Goal: Task Accomplishment & Management: Complete application form

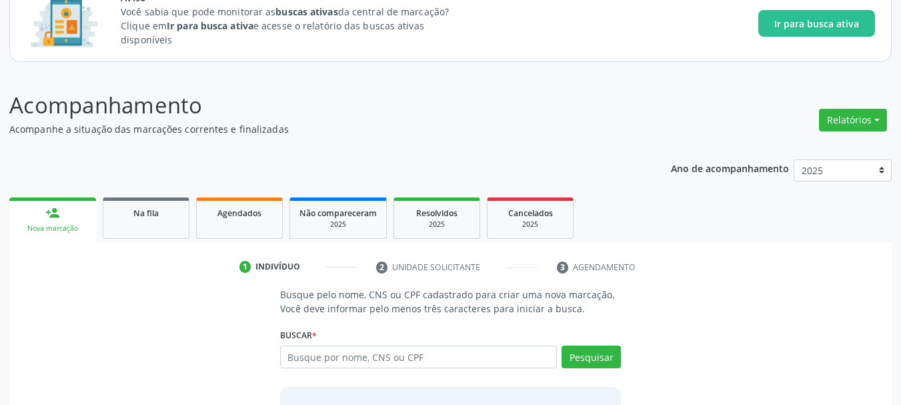
scroll to position [119, 0]
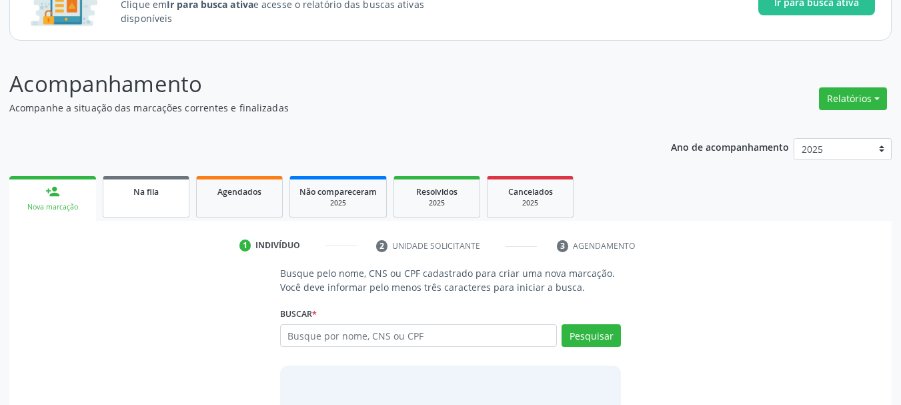
click at [187, 198] on link "Na fila" at bounding box center [146, 196] width 87 height 41
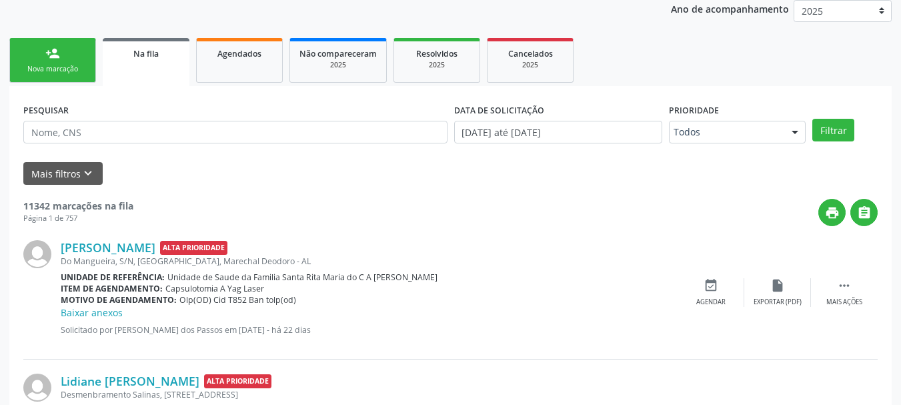
scroll to position [320, 0]
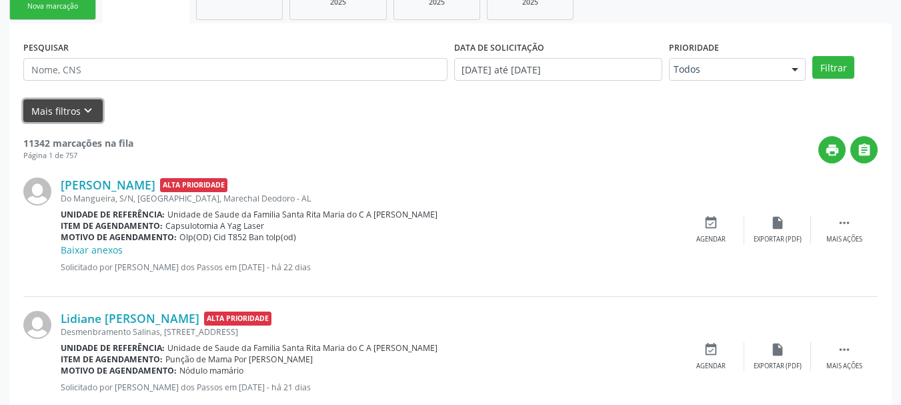
click at [76, 105] on button "Mais filtros keyboard_arrow_down" at bounding box center [62, 110] width 79 height 23
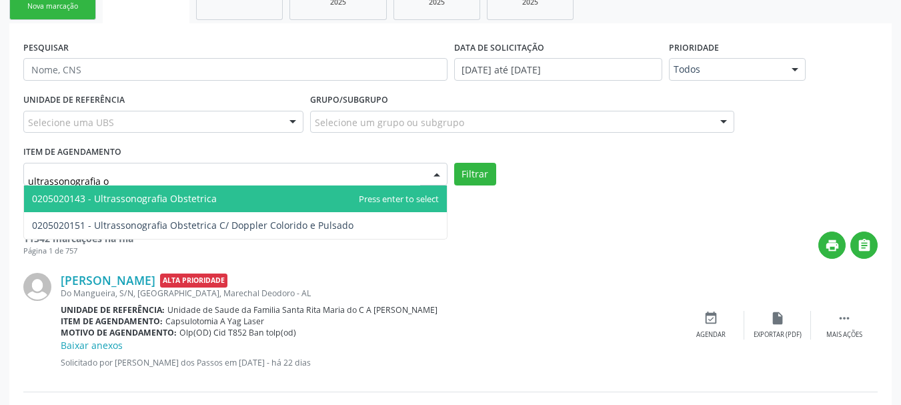
type input "ultrassonografia ob"
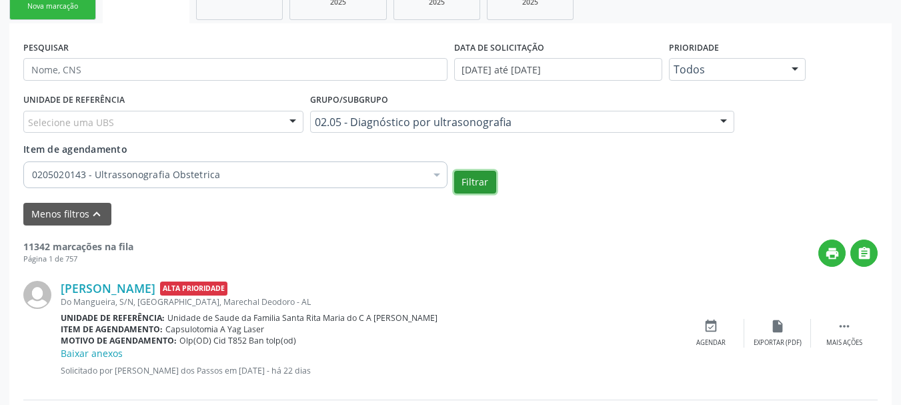
click at [463, 192] on button "Filtrar" at bounding box center [475, 182] width 42 height 23
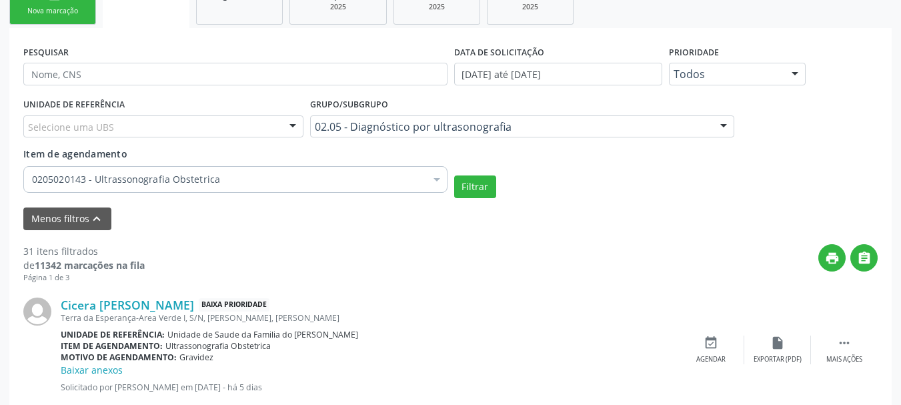
scroll to position [311, 0]
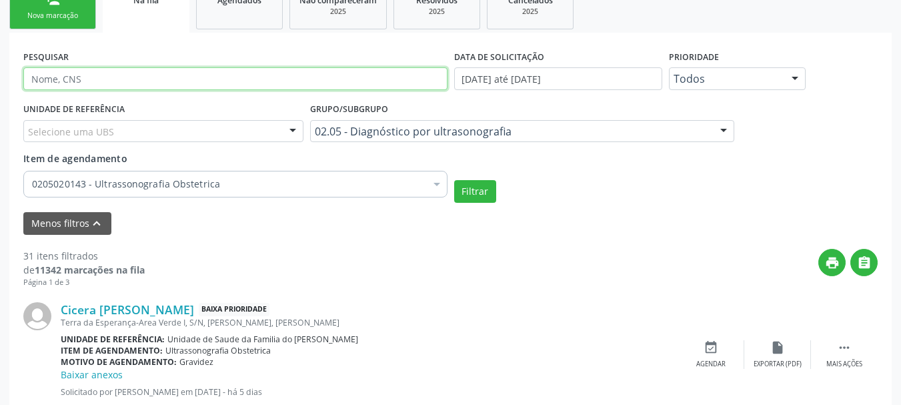
click at [307, 71] on input "text" at bounding box center [235, 78] width 424 height 23
type input "704004376207761"
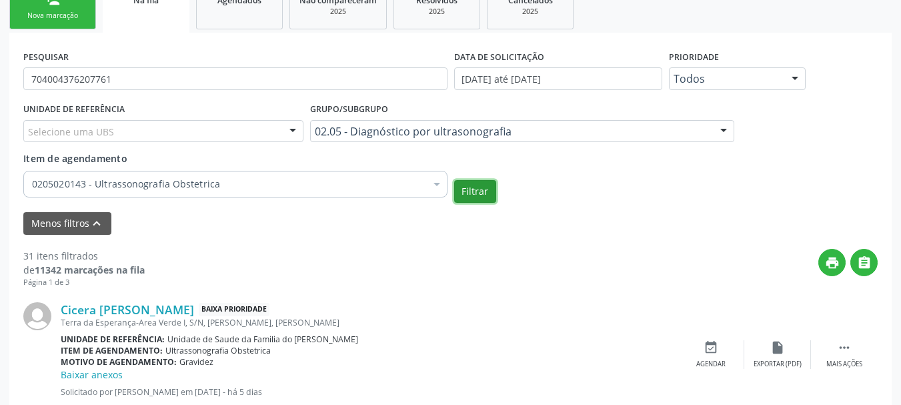
click at [479, 190] on button "Filtrar" at bounding box center [475, 191] width 42 height 23
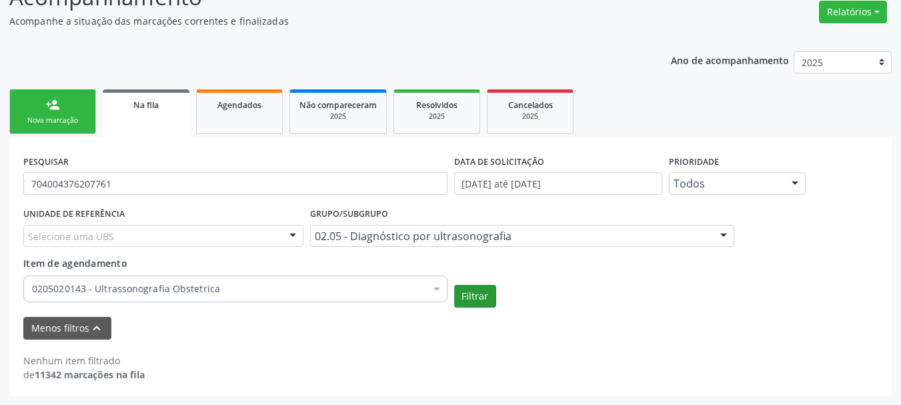
scroll to position [206, 0]
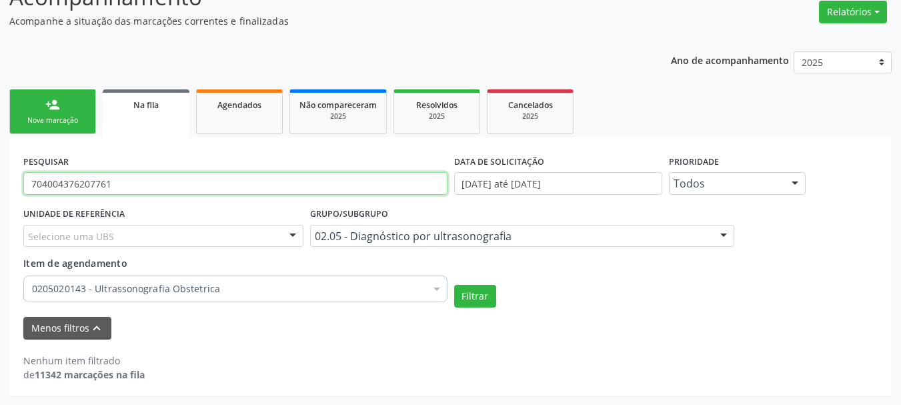
click at [349, 186] on input "704004376207761" at bounding box center [235, 183] width 424 height 23
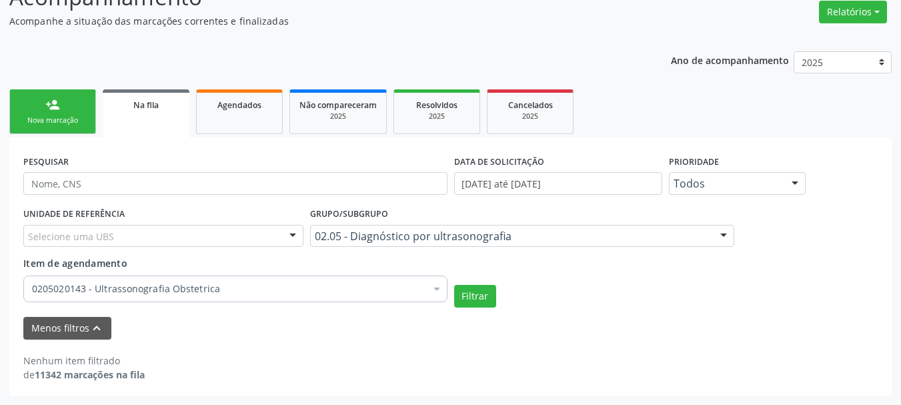
click at [529, 278] on div "UNIDADE DE REFERÊNCIA Selecione uma UBS Todas as UBS Unidade de Saude da Famili…" at bounding box center [450, 255] width 861 height 103
click at [395, 363] on div "Nenhum item filtrado de 11342 marcações na fila" at bounding box center [450, 367] width 854 height 28
click at [462, 301] on button "Filtrar" at bounding box center [475, 296] width 42 height 23
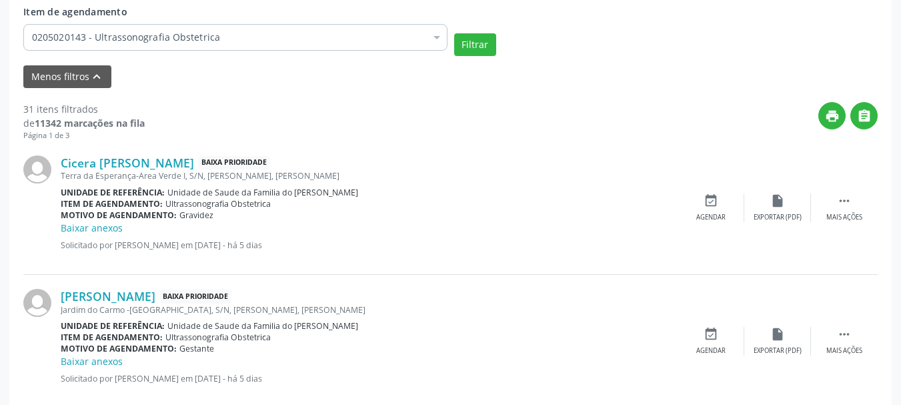
scroll to position [471, 0]
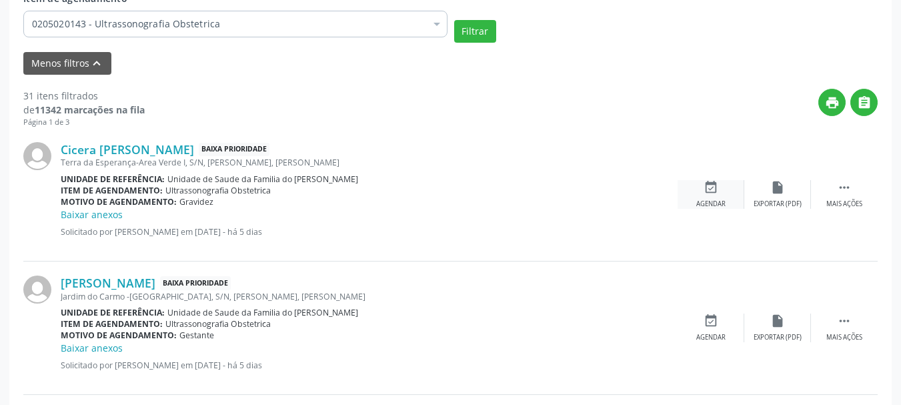
click at [698, 206] on div "Agendar" at bounding box center [710, 203] width 29 height 9
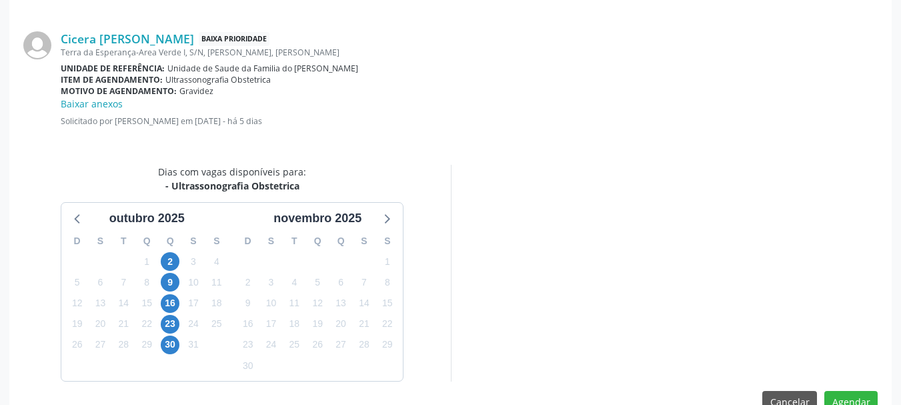
scroll to position [399, 0]
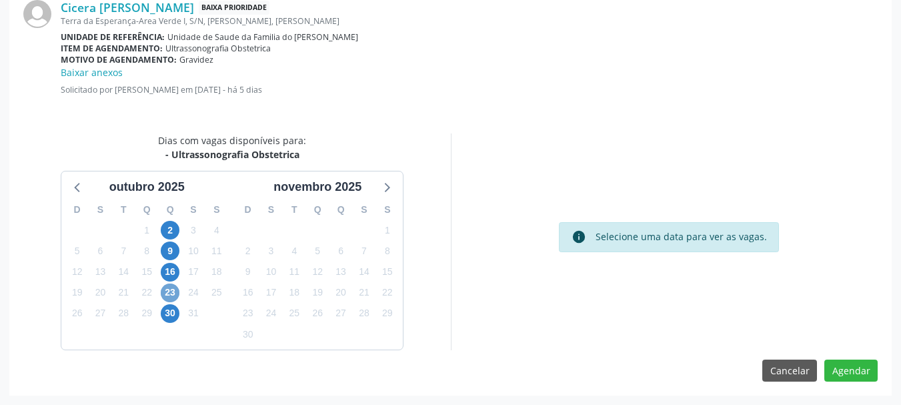
click at [165, 288] on span "23" at bounding box center [170, 292] width 19 height 19
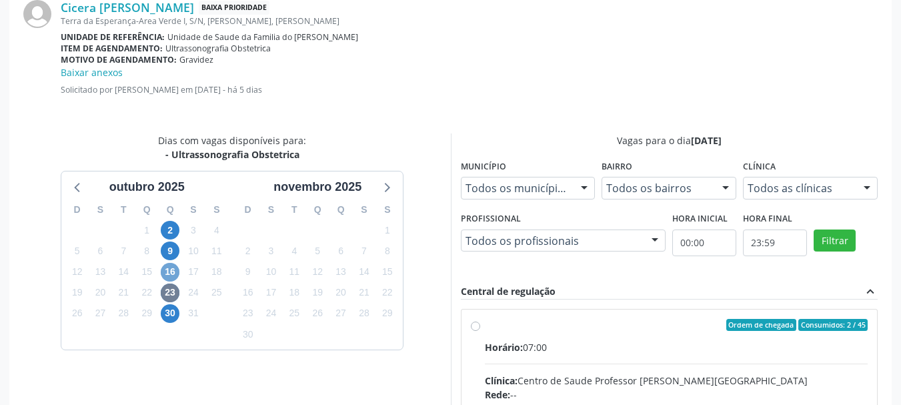
click at [166, 275] on span "16" at bounding box center [170, 272] width 19 height 19
click at [169, 287] on span "23" at bounding box center [170, 292] width 19 height 19
click at [480, 331] on input "Ordem de chegada Consumidos: 2 / 45 Horário: 07:00 Clínica: Centro de Saude Pro…" at bounding box center [475, 325] width 9 height 12
radio input "true"
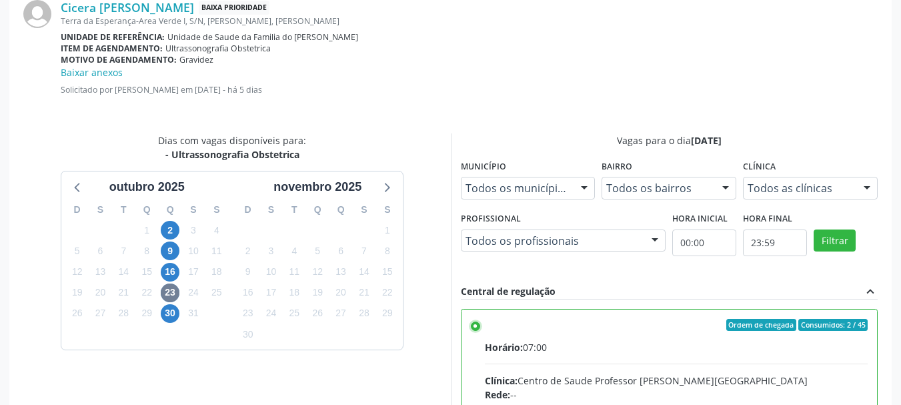
scroll to position [616, 0]
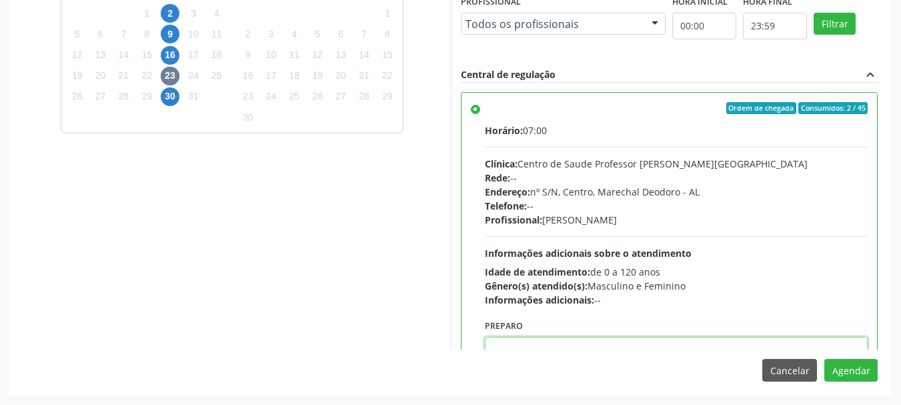
click at [799, 342] on textarea at bounding box center [676, 362] width 383 height 51
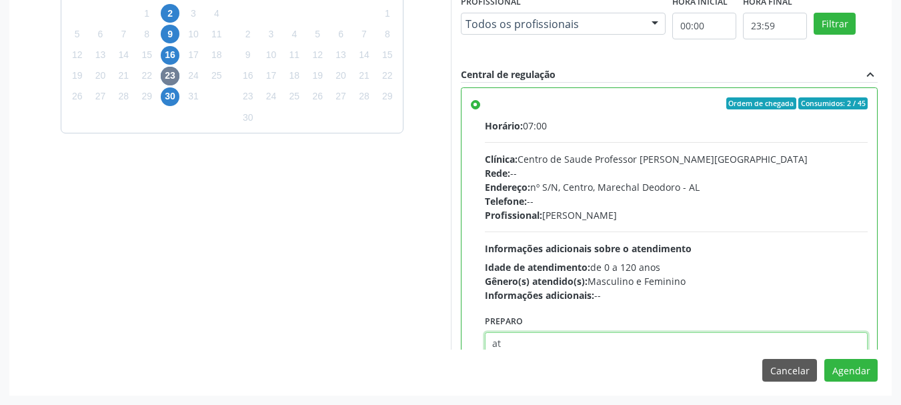
type textarea "a"
type textarea "ATENDIMENTO REALIZADO NO CENTRO DE PARTO - MATERNIDADE."
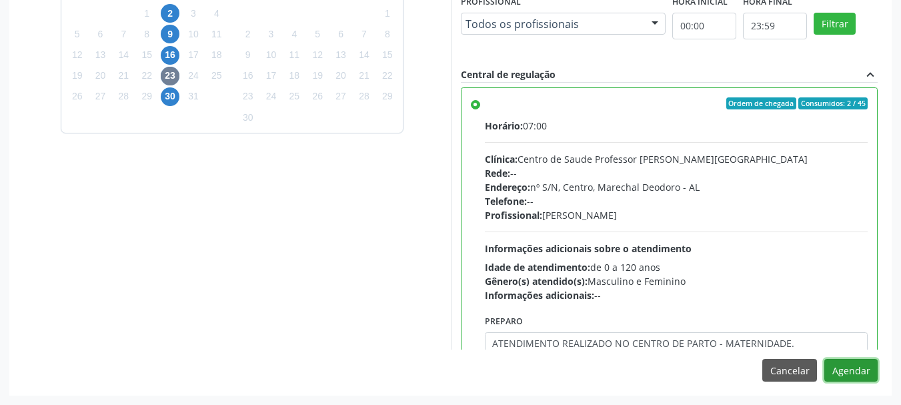
click at [843, 367] on button "Agendar" at bounding box center [850, 370] width 53 height 23
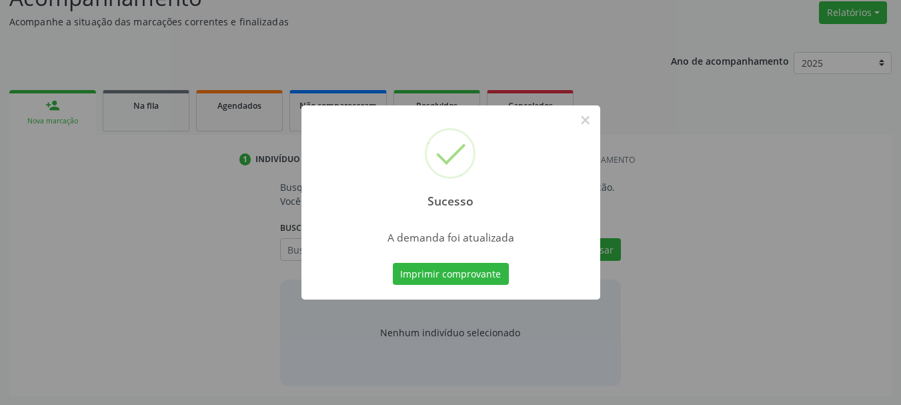
scroll to position [205, 0]
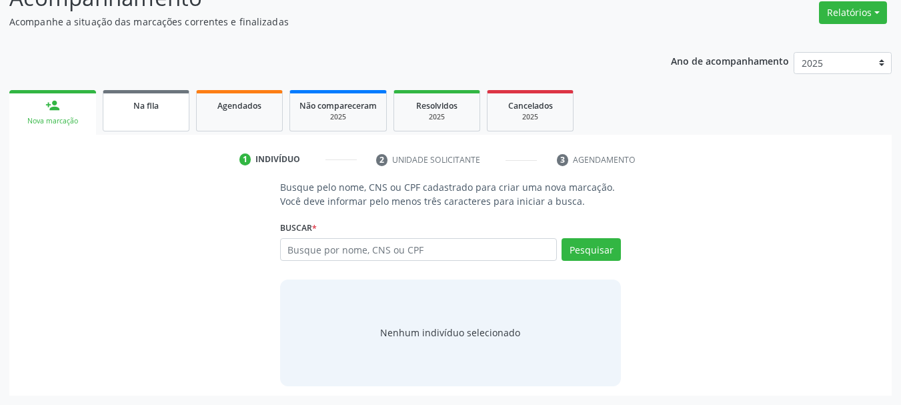
click at [149, 99] on div "Na fila" at bounding box center [146, 105] width 67 height 14
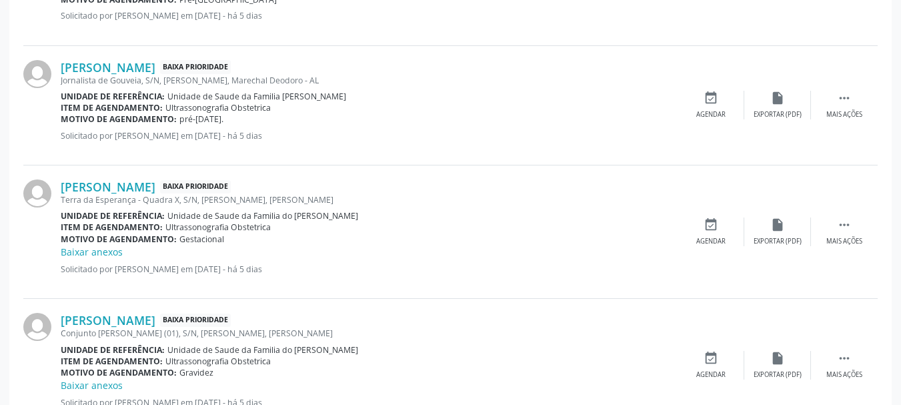
scroll to position [1488, 0]
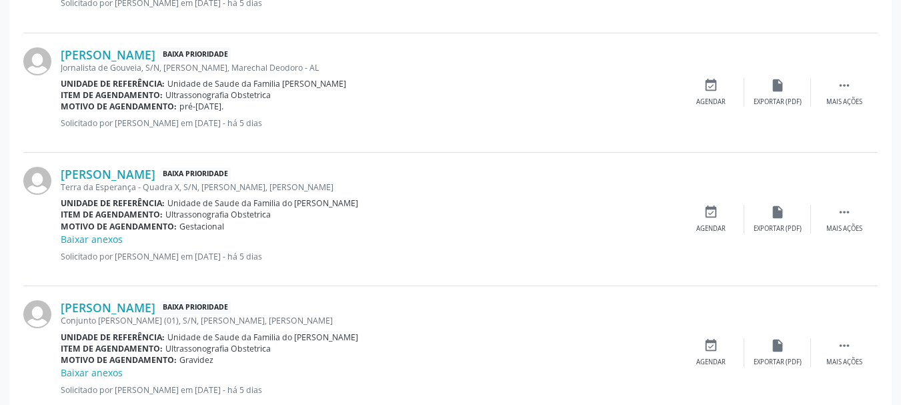
click at [523, 227] on div "Motivo de agendamento: Gestacional" at bounding box center [369, 226] width 617 height 11
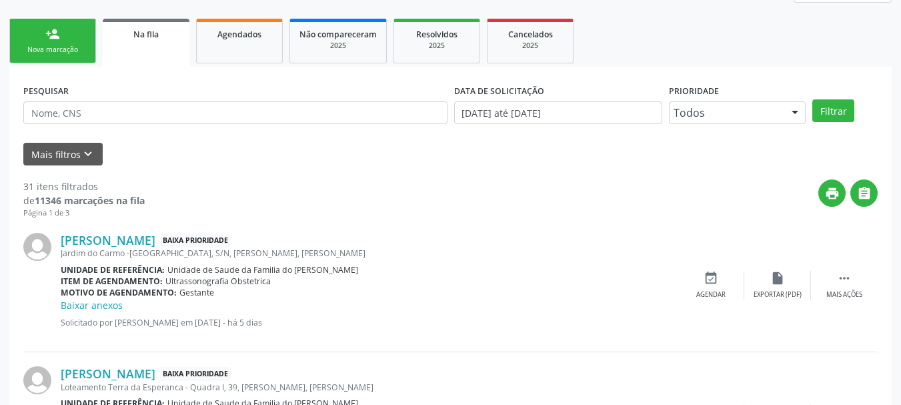
scroll to position [220, 0]
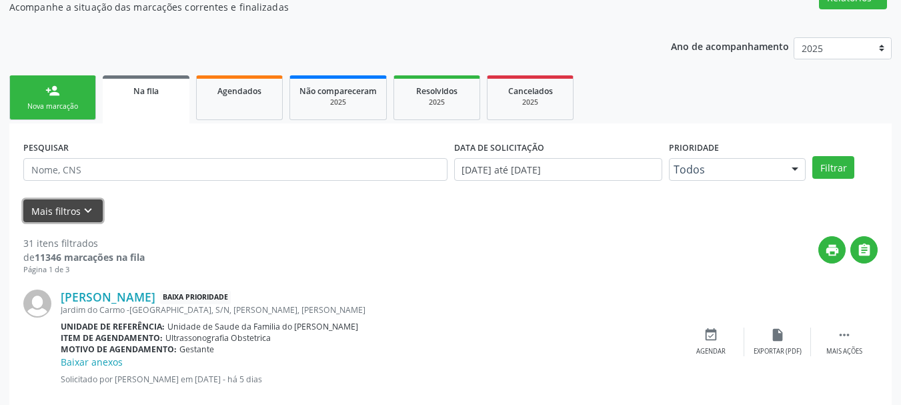
click at [74, 201] on button "Mais filtros keyboard_arrow_down" at bounding box center [62, 210] width 79 height 23
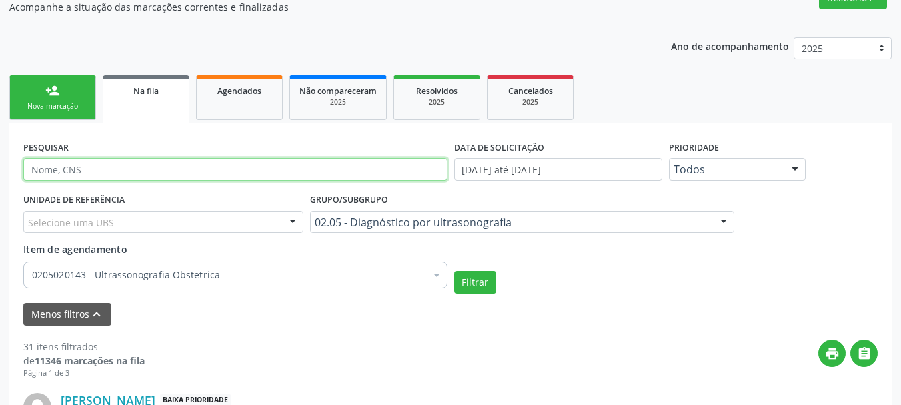
click at [107, 173] on input "text" at bounding box center [235, 169] width 424 height 23
type input "[PERSON_NAME]"
click at [454, 271] on button "Filtrar" at bounding box center [475, 282] width 42 height 23
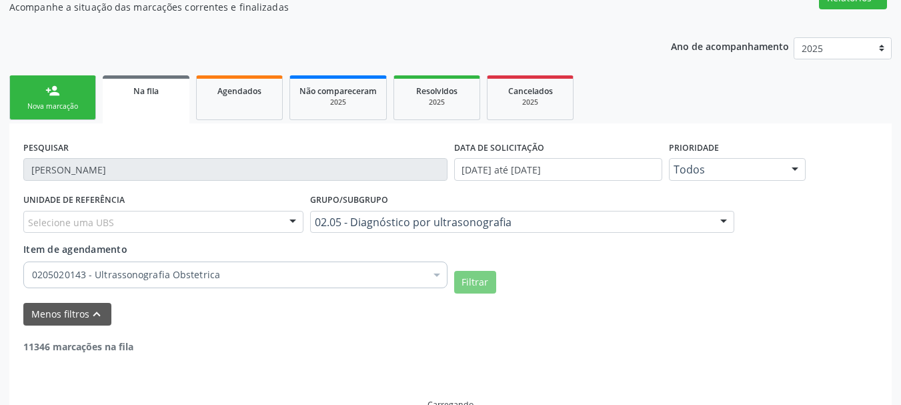
scroll to position [206, 0]
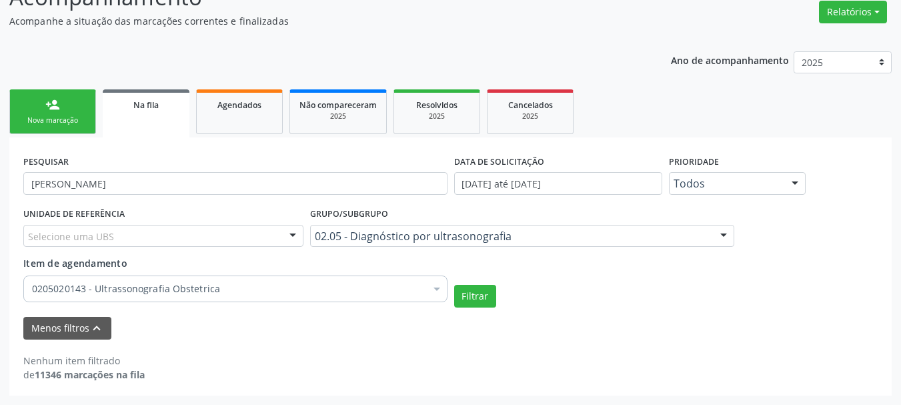
click at [420, 33] on div "Acompanhamento Acompanhe a situação das marcações correntes e finalizadas Relat…" at bounding box center [450, 188] width 882 height 415
